Goal: Use online tool/utility: Utilize a website feature to perform a specific function

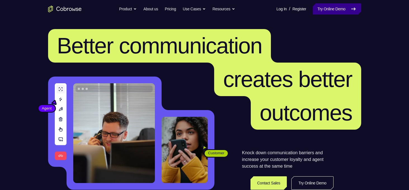
click at [329, 11] on link "Try Online Demo" at bounding box center [336, 8] width 48 height 11
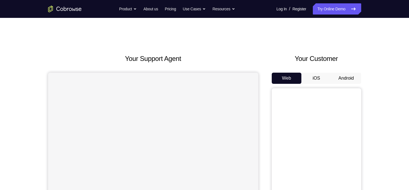
click at [341, 75] on button "Android" at bounding box center [346, 78] width 30 height 11
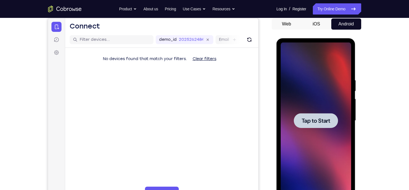
scroll to position [70, 0]
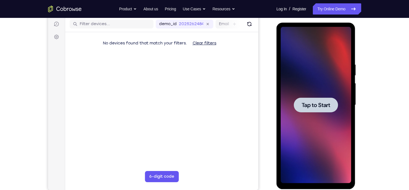
click at [318, 106] on span "Tap to Start" at bounding box center [315, 105] width 28 height 6
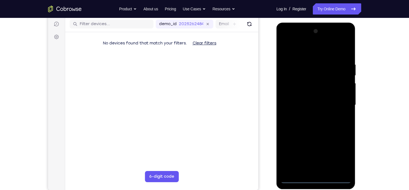
click at [317, 179] on div at bounding box center [315, 105] width 70 height 156
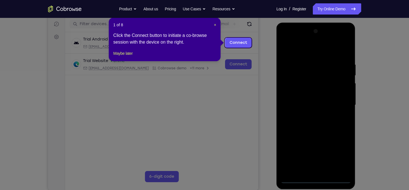
click at [337, 154] on icon at bounding box center [206, 95] width 413 height 190
click at [214, 26] on span "×" at bounding box center [215, 25] width 2 height 4
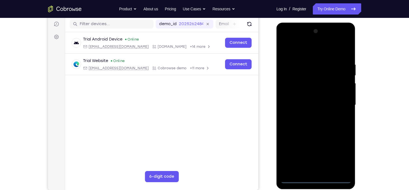
click at [336, 151] on div at bounding box center [315, 105] width 70 height 156
click at [302, 53] on div at bounding box center [315, 105] width 70 height 156
click at [292, 87] on div at bounding box center [315, 105] width 70 height 156
click at [309, 107] on div at bounding box center [315, 105] width 70 height 156
click at [309, 100] on div at bounding box center [315, 105] width 70 height 156
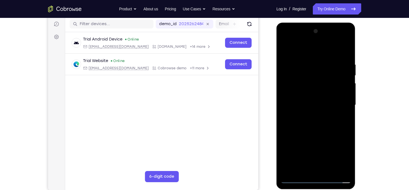
click at [309, 112] on div at bounding box center [315, 105] width 70 height 156
click at [307, 135] on div at bounding box center [315, 105] width 70 height 156
click at [343, 94] on div at bounding box center [315, 105] width 70 height 156
click at [319, 169] on div at bounding box center [315, 105] width 70 height 156
click at [302, 91] on div at bounding box center [315, 105] width 70 height 156
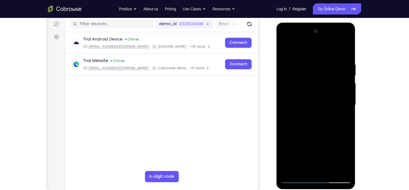
click at [305, 118] on div at bounding box center [315, 105] width 70 height 156
click at [315, 57] on div at bounding box center [315, 105] width 70 height 156
click at [293, 76] on div at bounding box center [315, 105] width 70 height 156
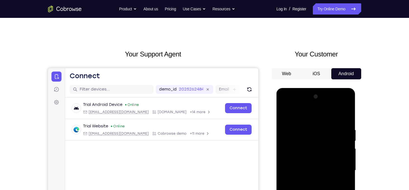
scroll to position [0, 0]
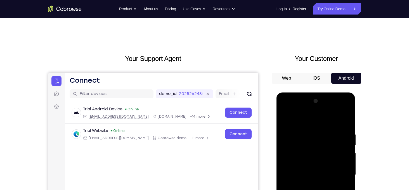
click at [291, 76] on button "Web" at bounding box center [286, 78] width 30 height 11
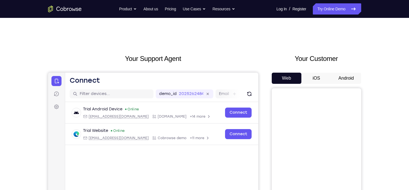
click at [312, 79] on button "iOS" at bounding box center [316, 78] width 30 height 11
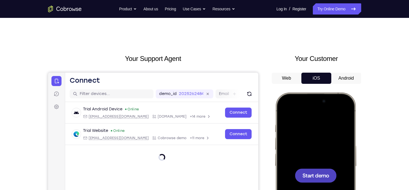
click at [351, 57] on h2 "Your Customer" at bounding box center [315, 59] width 89 height 10
